Goal: Task Accomplishment & Management: Manage account settings

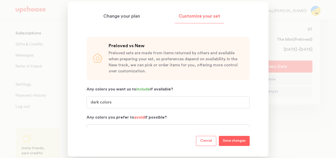
scroll to position [130, 0]
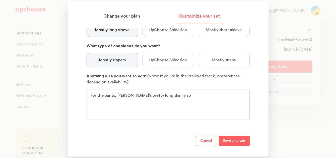
click at [151, 97] on textarea "For the pants, David's pretty long skinny so" at bounding box center [168, 104] width 155 height 24
click at [125, 96] on textarea "For the pants, David's pretty long and skinny so nothing too loose at the waist…" at bounding box center [168, 104] width 155 height 24
type textarea "For the pants, he's pretty long and skinny so nothing too loose at the waist pl…"
click at [233, 140] on p "Save changes" at bounding box center [234, 141] width 23 height 6
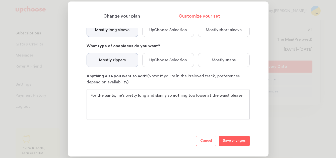
click at [231, 135] on footer "Cancel Save changes" at bounding box center [168, 137] width 163 height 18
click at [230, 141] on p "Save changes" at bounding box center [234, 141] width 23 height 6
click at [237, 124] on div "Preloved vs New Preloved sets are made from items returned by others and availa…" at bounding box center [168, 13] width 163 height 229
click at [226, 110] on textarea "For the pants, he's pretty long and skinny so nothing too loose at the waist pl…" at bounding box center [168, 104] width 155 height 24
click at [236, 98] on textarea "For the pants, he's pretty long and skinny so nothing too loose at the waist pl…" at bounding box center [168, 104] width 155 height 24
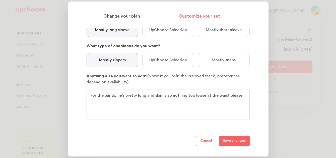
click at [258, 97] on section "Change your plan Customize your set Size 0 — 3 months 3 — 6 months 6 — 9 months…" at bounding box center [168, 79] width 201 height 155
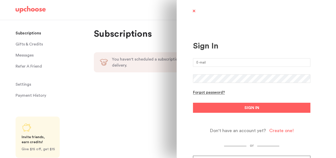
click at [240, 65] on input "email" at bounding box center [252, 62] width 118 height 9
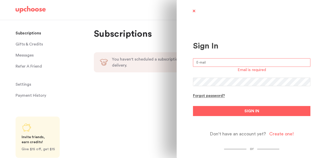
click at [305, 62] on keeper-lock "Open Keeper Popup" at bounding box center [305, 63] width 6 height 6
click at [267, 65] on input "email" at bounding box center [252, 62] width 118 height 9
click at [302, 92] on form "Email is required Forgot password? SIGN IN Don't have an account yet? Create on…" at bounding box center [252, 97] width 118 height 78
click at [306, 62] on keeper-lock "Open Keeper Popup" at bounding box center [305, 63] width 6 height 6
click at [270, 64] on input "email" at bounding box center [252, 62] width 118 height 9
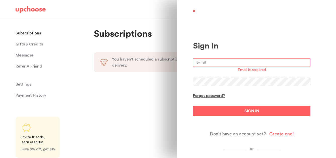
scroll to position [30, 0]
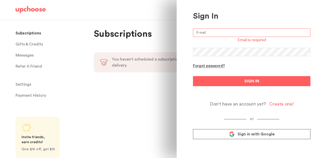
click at [219, 134] on link "Sign in with Google" at bounding box center [252, 134] width 118 height 10
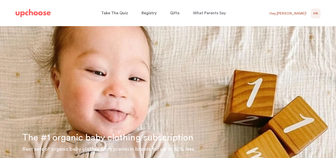
click at [301, 14] on div "Hey, Mariya !" at bounding box center [288, 13] width 37 height 5
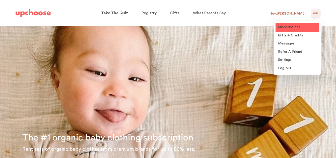
click at [286, 29] on span "Subscriptions" at bounding box center [289, 27] width 22 height 4
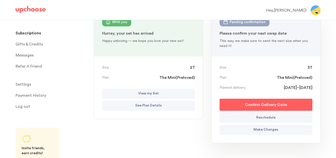
scroll to position [68, 0]
click at [240, 105] on button "Confirm Delivery Date" at bounding box center [266, 105] width 93 height 12
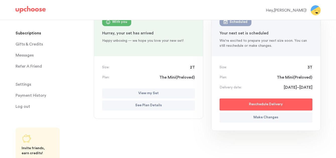
click at [266, 117] on p "Make Changes" at bounding box center [266, 118] width 25 height 6
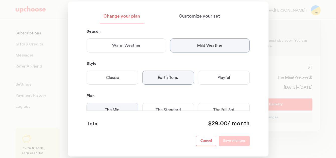
scroll to position [130, 0]
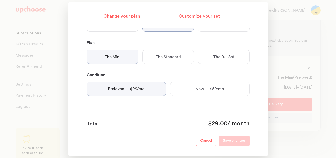
click at [212, 17] on p "Customize your set" at bounding box center [199, 16] width 41 height 6
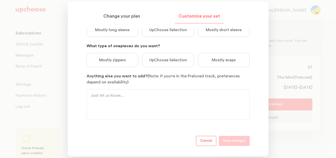
click at [144, 102] on textarea "Anything else you want to add? (Note: If you're in the Preloved track, preferen…" at bounding box center [168, 104] width 155 height 24
paste textarea "For the pants, he's pretty long and skinny so nothing too loose at the waist pl…"
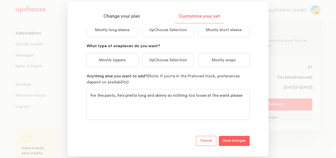
type textarea "For the pants, he's pretty long and skinny so nothing too loose at the waist pl…"
click at [130, 64] on div "Mostly zippers" at bounding box center [113, 60] width 52 height 14
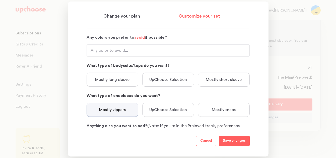
scroll to position [78, 0]
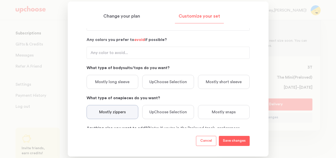
click at [122, 83] on p "Mostly long sleeve" at bounding box center [112, 82] width 34 height 6
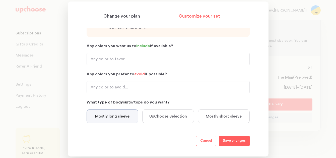
scroll to position [44, 0]
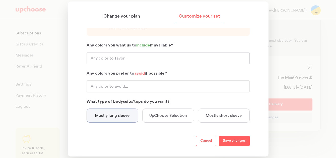
click at [123, 59] on input "Any colors you want us to include if available?" at bounding box center [168, 58] width 163 height 12
type input "dark colors"
click at [117, 84] on input "Any colors you prefer to avoid if possible?" at bounding box center [168, 86] width 163 height 12
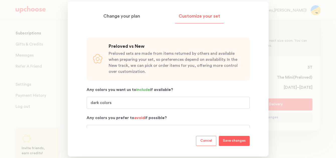
type input "light colors"
click at [154, 62] on p "Preloved sets are made from items returned by others and available when prepari…" at bounding box center [176, 63] width 135 height 24
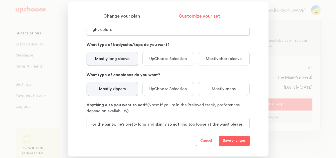
scroll to position [130, 0]
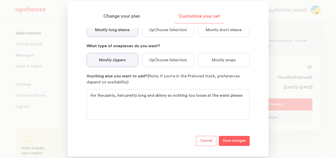
click at [239, 65] on div "Mostly snaps" at bounding box center [224, 60] width 52 height 14
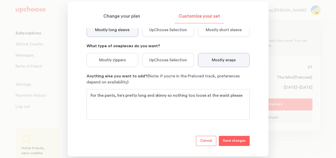
click at [187, 61] on div "UpChoose Selection" at bounding box center [168, 60] width 52 height 14
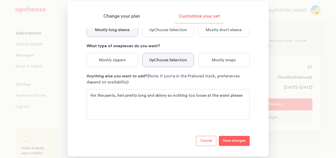
click at [202, 102] on textarea "For the pants, he's pretty long and skinny so nothing too loose at the waist pl…" at bounding box center [168, 104] width 155 height 24
click at [234, 143] on p "Save changes" at bounding box center [234, 141] width 23 height 6
click at [300, 72] on div at bounding box center [168, 79] width 336 height 158
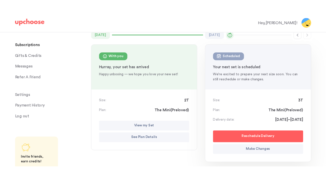
scroll to position [36, 0]
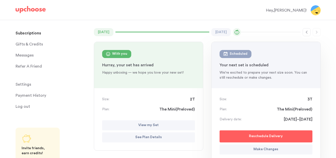
click at [29, 56] on span "Messages" at bounding box center [25, 55] width 18 height 10
click at [26, 54] on span "Messages" at bounding box center [25, 55] width 18 height 10
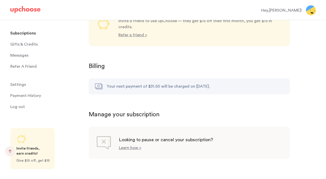
scroll to position [468, 0]
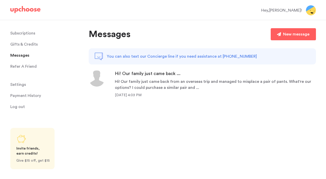
click at [187, 87] on div "Hi! Our family just came back from an overseas trip and managed to misplace a p…" at bounding box center [215, 84] width 201 height 12
